Goal: Information Seeking & Learning: Find specific fact

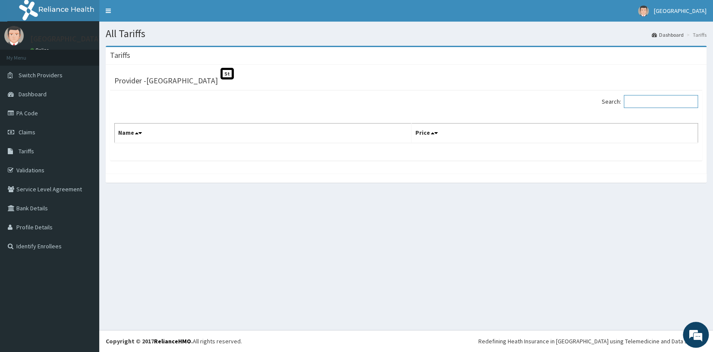
click at [669, 102] on input "Search:" at bounding box center [661, 101] width 74 height 13
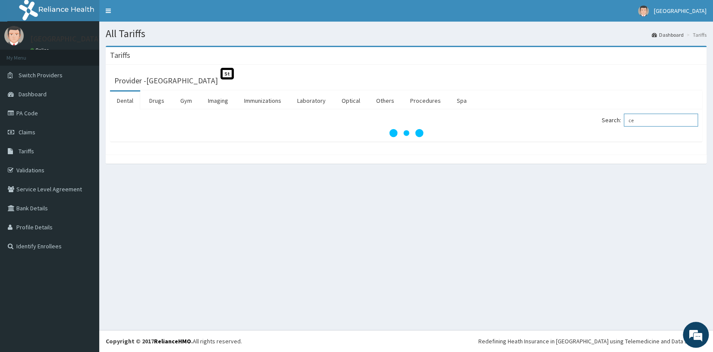
type input "c"
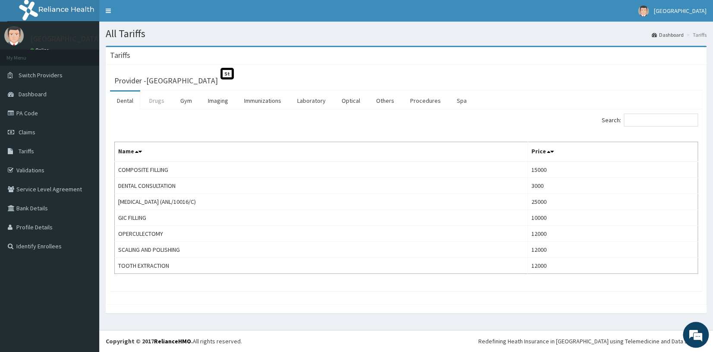
drag, startPoint x: 160, startPoint y: 102, endPoint x: 164, endPoint y: 104, distance: 4.8
click at [160, 102] on link "Drugs" at bounding box center [156, 100] width 29 height 18
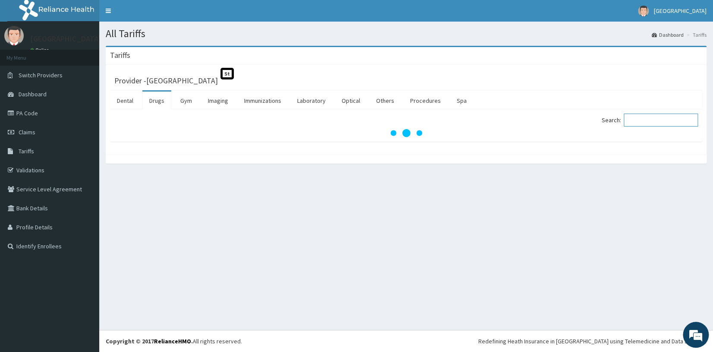
click at [634, 117] on input "Search:" at bounding box center [661, 119] width 74 height 13
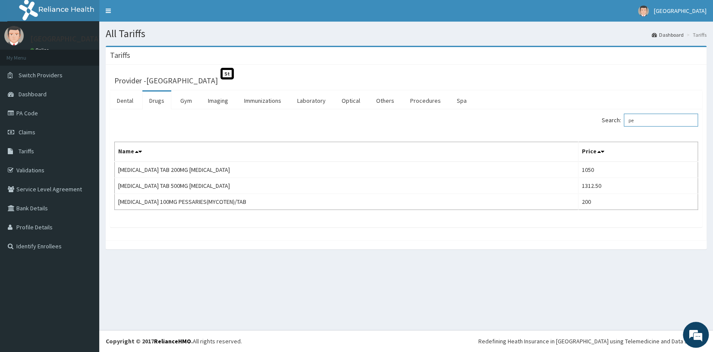
type input "p"
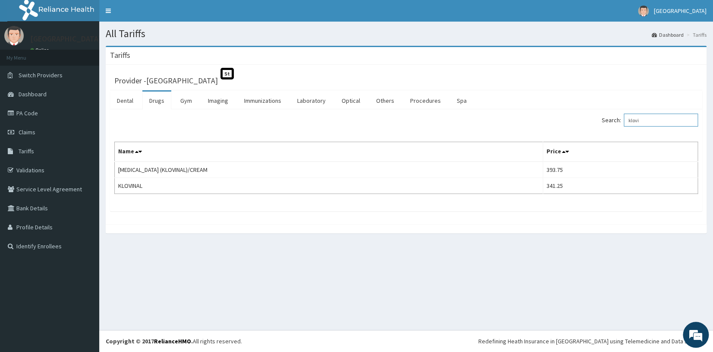
drag, startPoint x: 657, startPoint y: 119, endPoint x: 579, endPoint y: 122, distance: 77.3
click at [579, 122] on div "Search: klovi" at bounding box center [556, 120] width 286 height 15
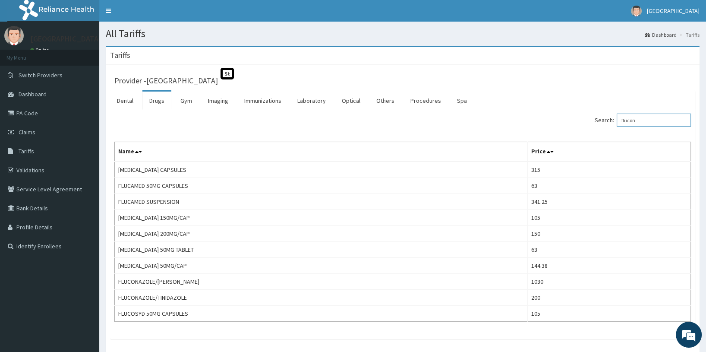
type input "flucon"
